Goal: Contribute content

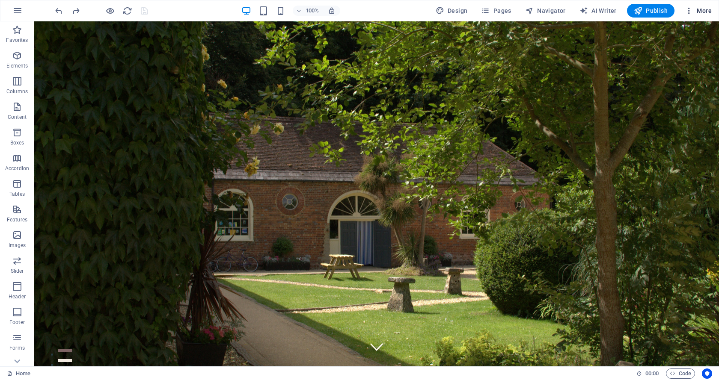
click at [705, 7] on span "More" at bounding box center [698, 10] width 27 height 9
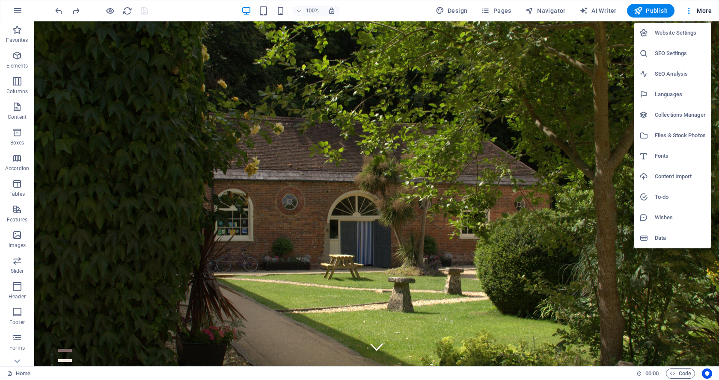
click at [171, 9] on div at bounding box center [359, 190] width 719 height 380
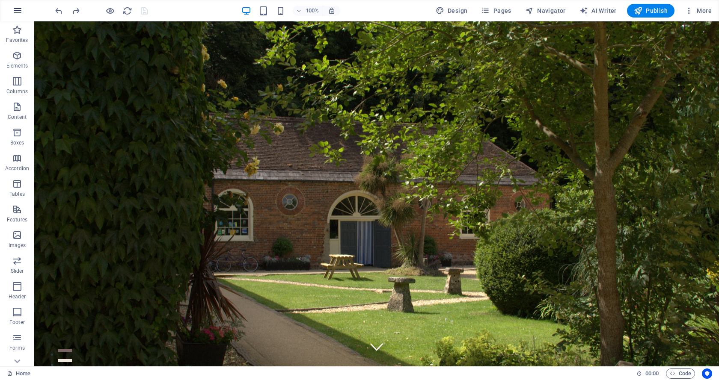
click at [14, 9] on icon "button" at bounding box center [17, 11] width 10 height 10
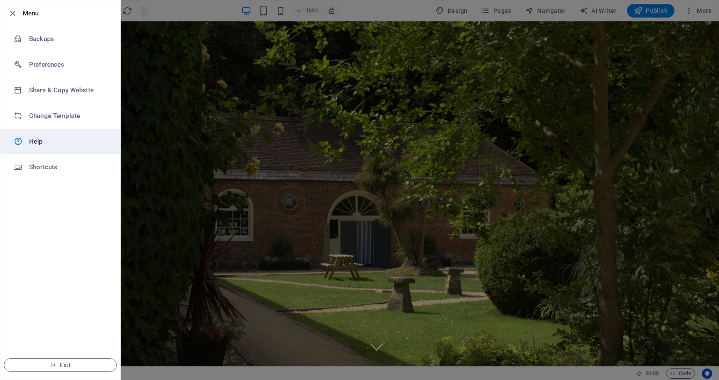
click at [34, 141] on h6 "Help" at bounding box center [68, 142] width 79 height 10
click at [12, 12] on icon "button" at bounding box center [13, 14] width 10 height 10
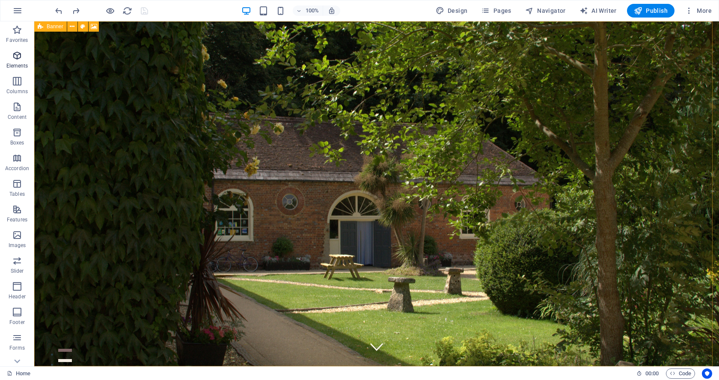
click at [15, 57] on icon "button" at bounding box center [17, 55] width 10 height 10
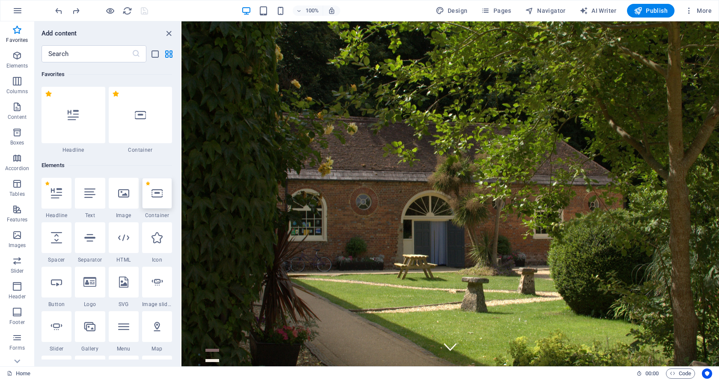
click at [156, 192] on icon at bounding box center [156, 193] width 11 height 11
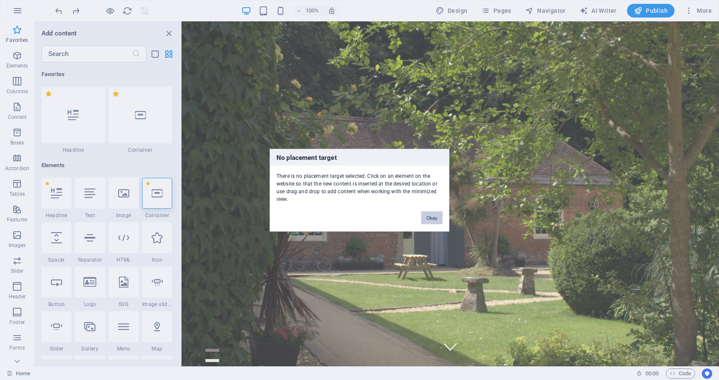
click at [430, 216] on button "Okay" at bounding box center [431, 217] width 21 height 13
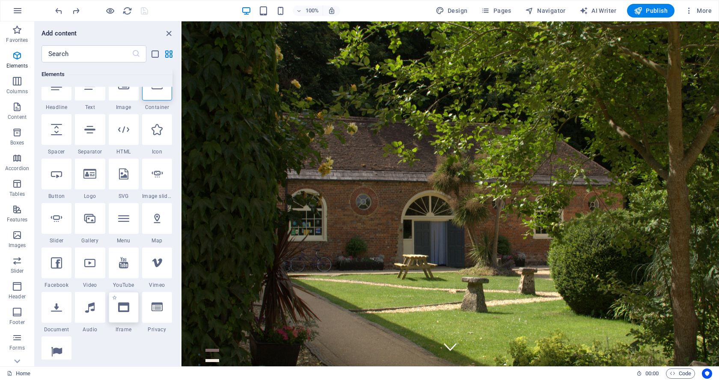
scroll to position [128, 0]
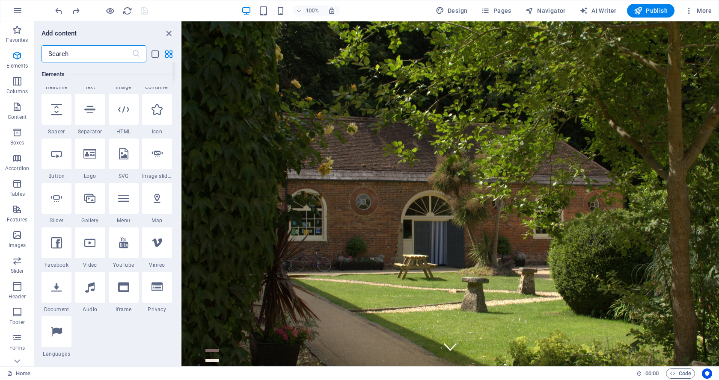
click at [104, 54] on input "text" at bounding box center [87, 53] width 90 height 17
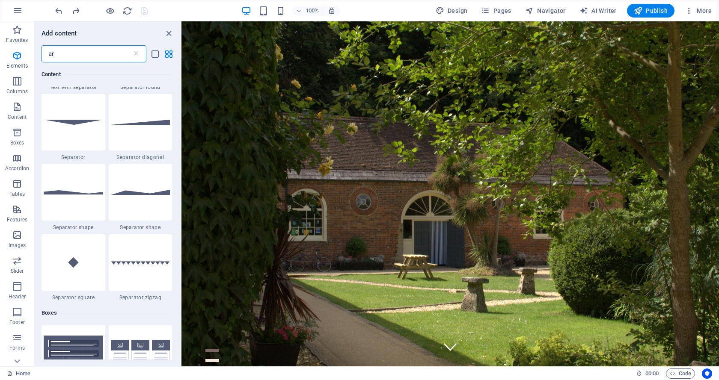
scroll to position [0, 0]
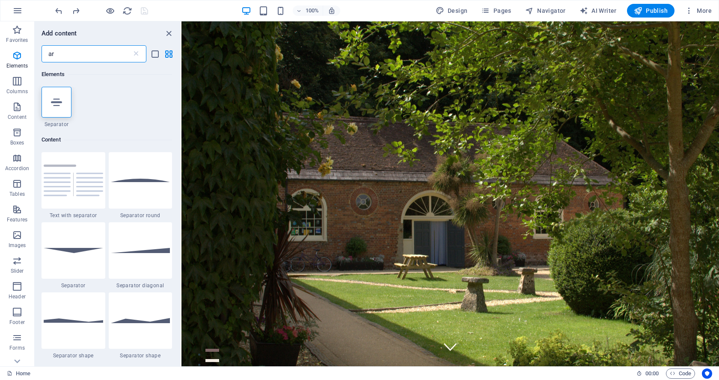
type input "a"
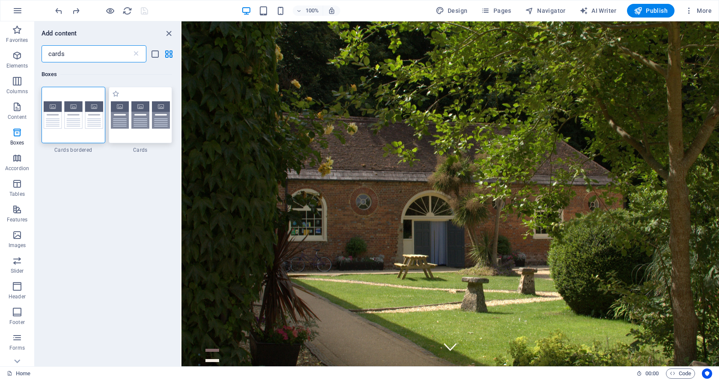
type input "cards"
click at [146, 119] on img at bounding box center [140, 115] width 59 height 28
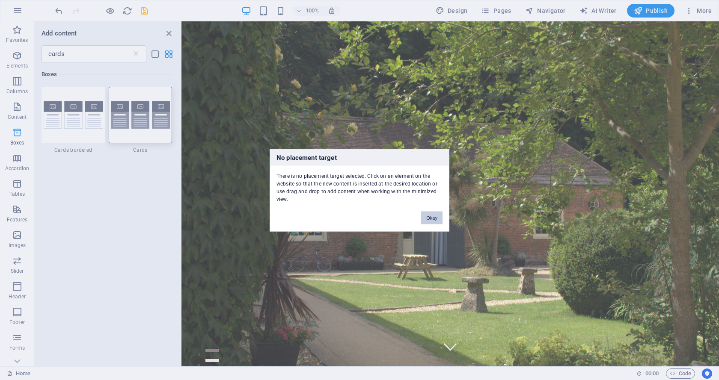
click at [431, 220] on button "Okay" at bounding box center [431, 217] width 21 height 13
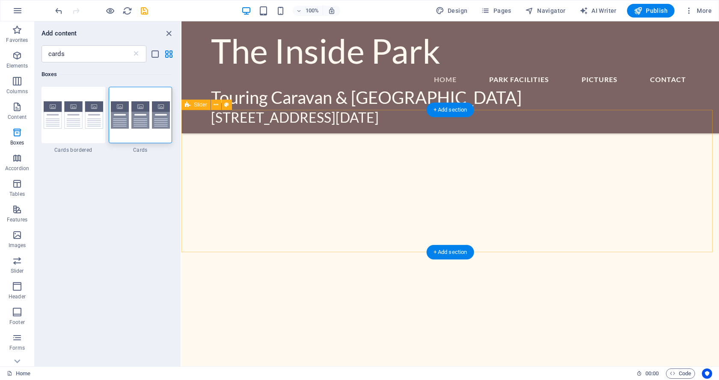
scroll to position [342, 0]
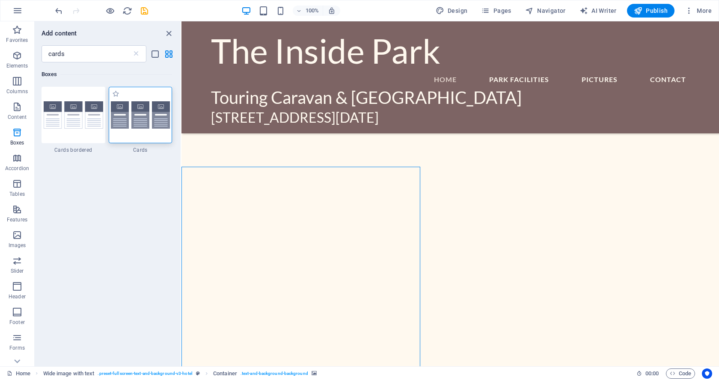
click at [124, 112] on img at bounding box center [140, 115] width 59 height 28
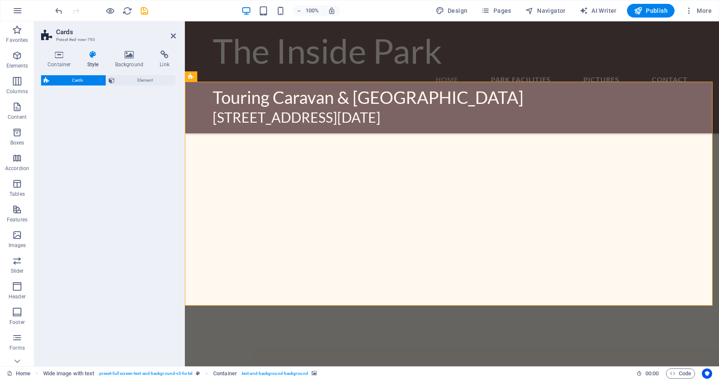
select select "rem"
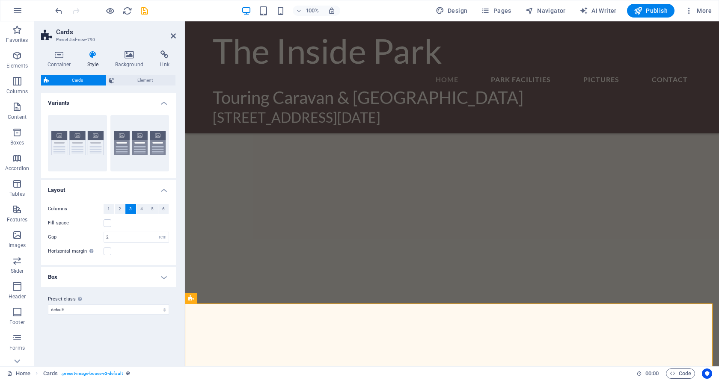
scroll to position [589, 0]
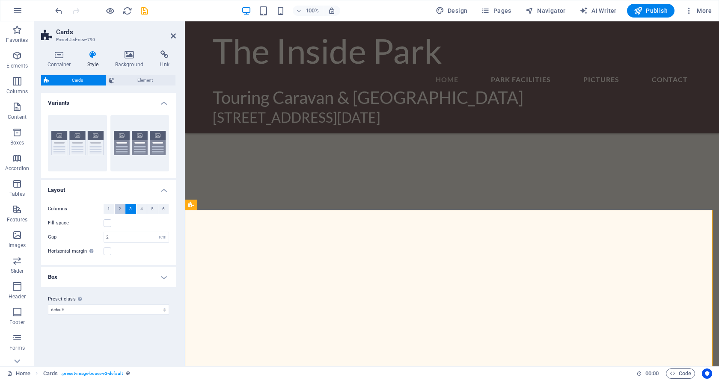
click at [117, 208] on button "2" at bounding box center [120, 209] width 11 height 10
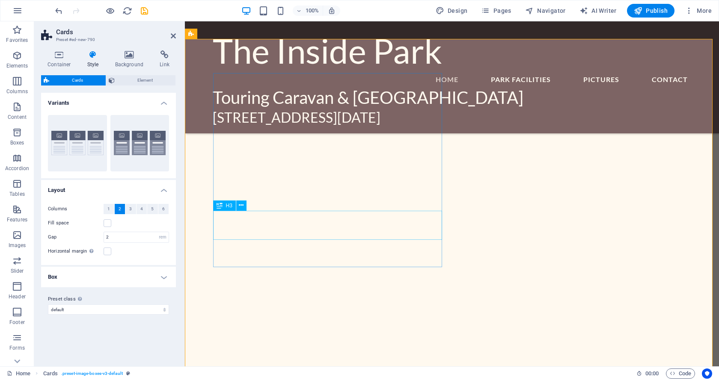
scroll to position [888, 0]
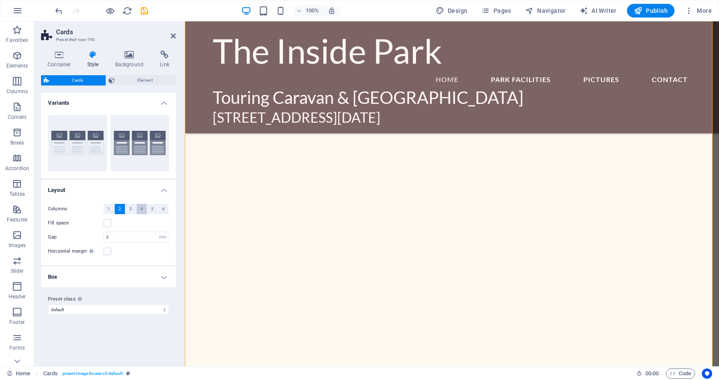
click at [139, 210] on button "4" at bounding box center [142, 209] width 11 height 10
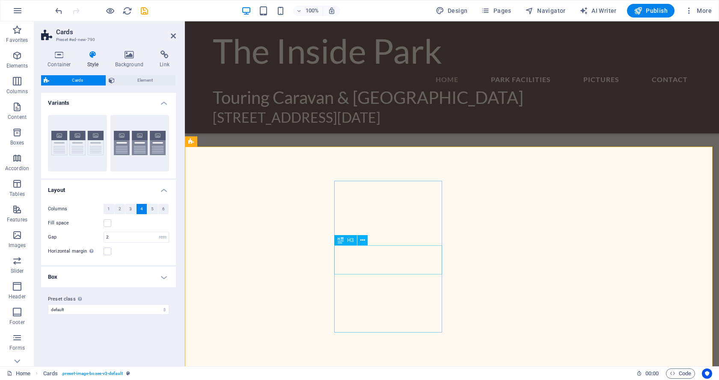
scroll to position [674, 0]
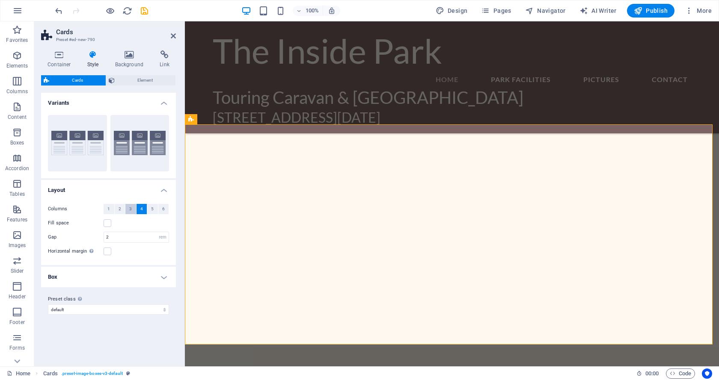
click at [131, 209] on span "3" at bounding box center [130, 209] width 3 height 10
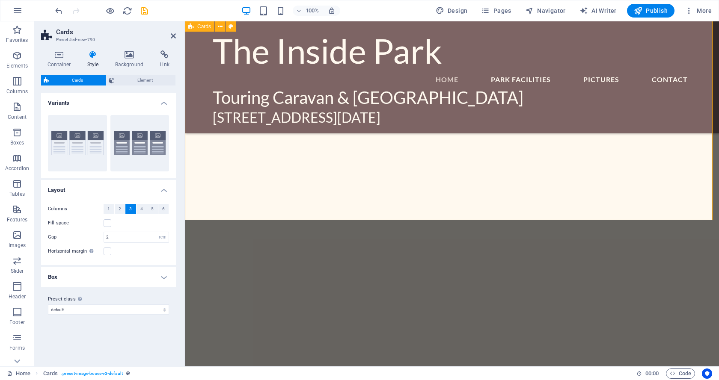
scroll to position [632, 0]
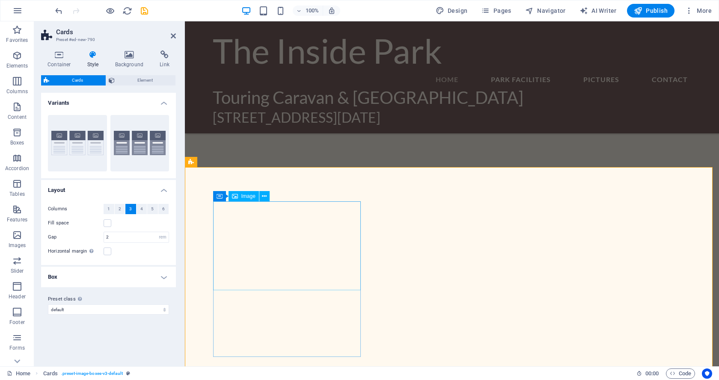
select select "%"
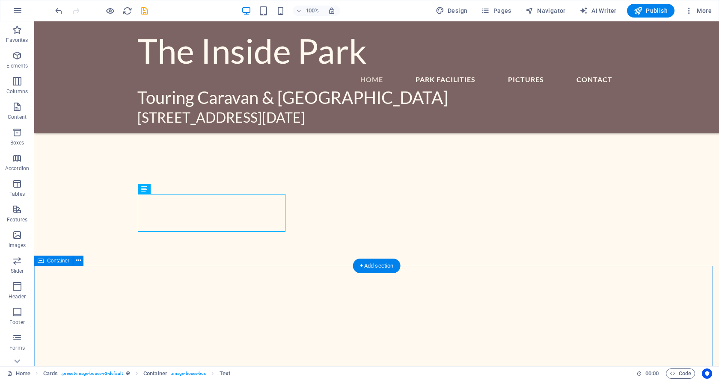
scroll to position [760, 0]
